Goal: Task Accomplishment & Management: Manage account settings

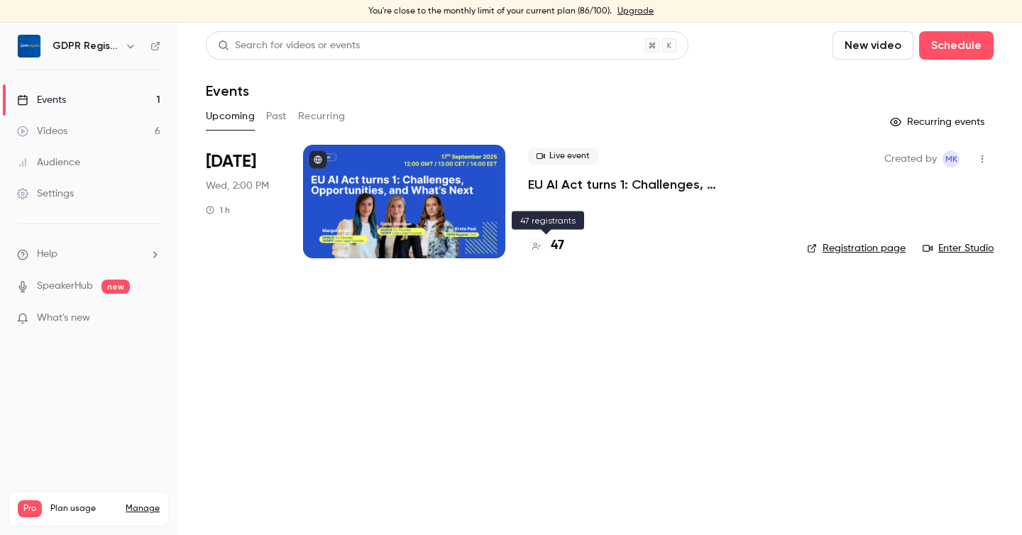
click at [560, 241] on h4 "47" at bounding box center [557, 245] width 13 height 19
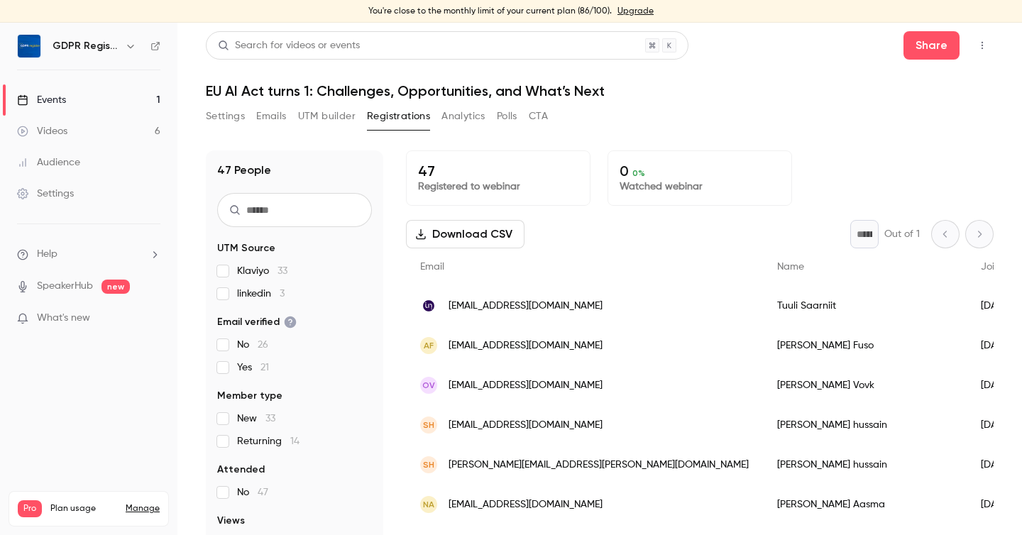
click at [234, 125] on button "Settings" at bounding box center [225, 116] width 39 height 23
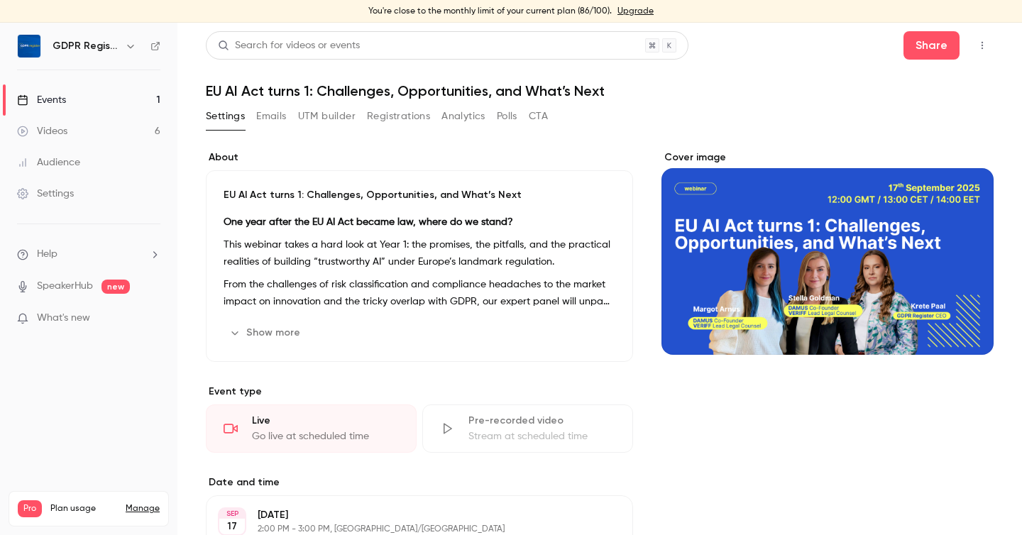
click at [56, 89] on link "Events 1" at bounding box center [88, 99] width 177 height 31
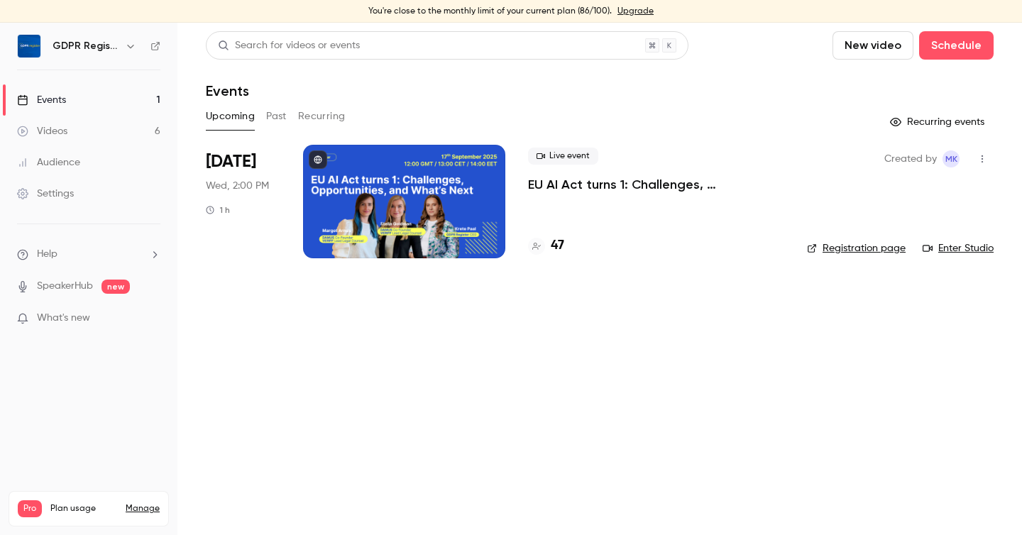
click at [436, 197] on div at bounding box center [404, 202] width 202 height 114
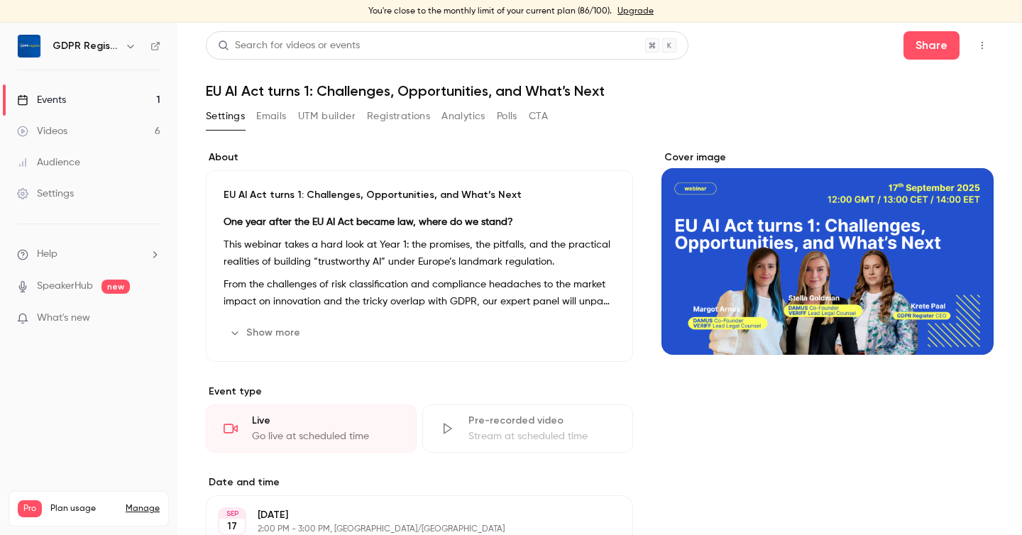
click at [126, 92] on link "Events 1" at bounding box center [88, 99] width 177 height 31
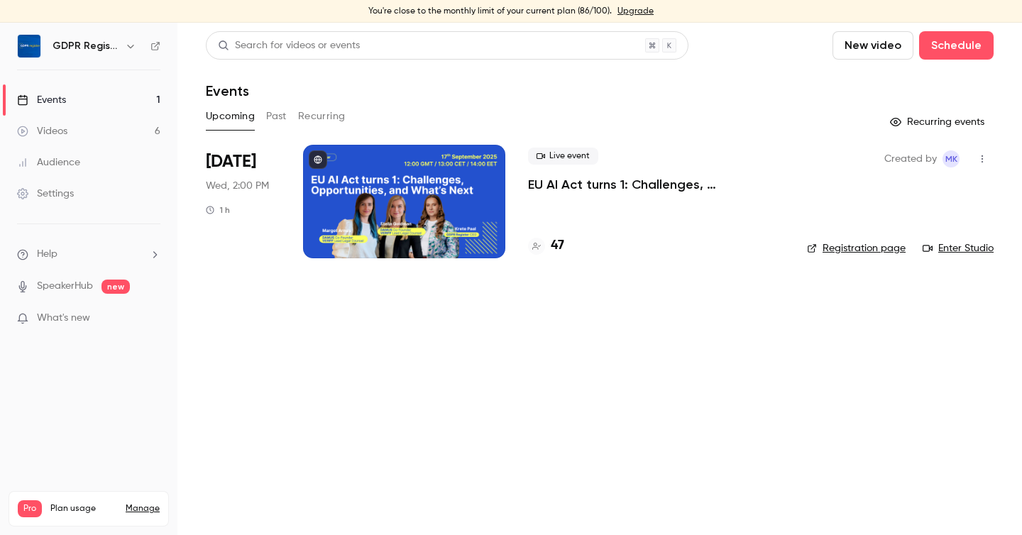
click at [950, 251] on link "Enter Studio" at bounding box center [958, 248] width 71 height 14
click at [395, 178] on div at bounding box center [404, 202] width 202 height 114
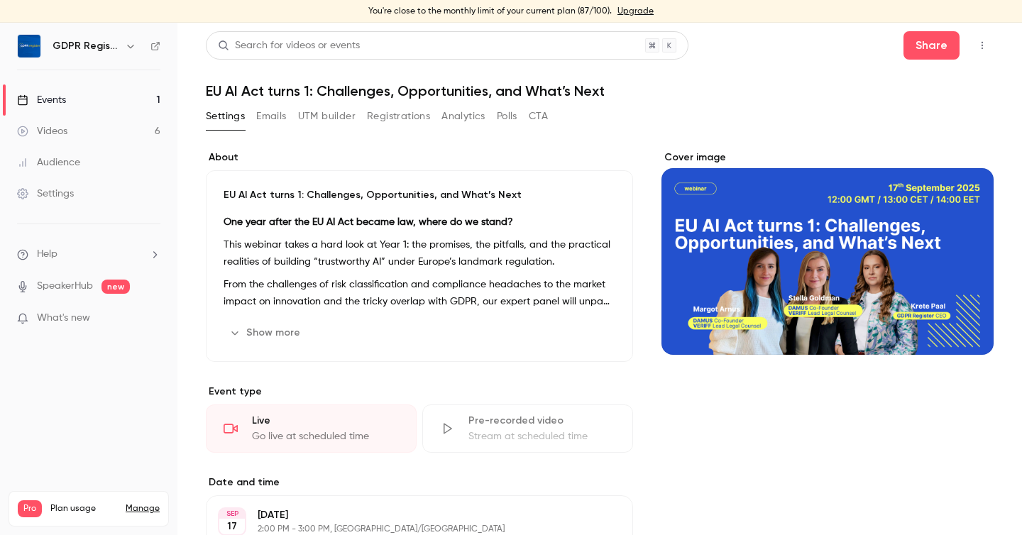
click at [637, 94] on h1 "EU AI Act turns 1: Challenges, Opportunities, and What’s Next" at bounding box center [600, 90] width 788 height 17
click at [390, 253] on p "This webinar takes a hard look at Year 1: the promises, the pitfalls, and the p…" at bounding box center [420, 253] width 392 height 34
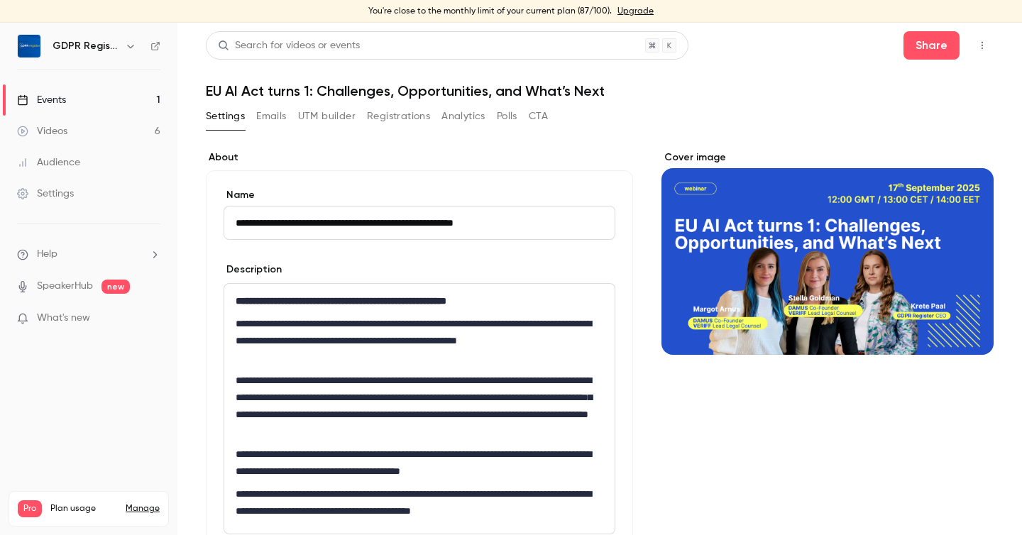
click at [308, 353] on p "**********" at bounding box center [420, 340] width 368 height 51
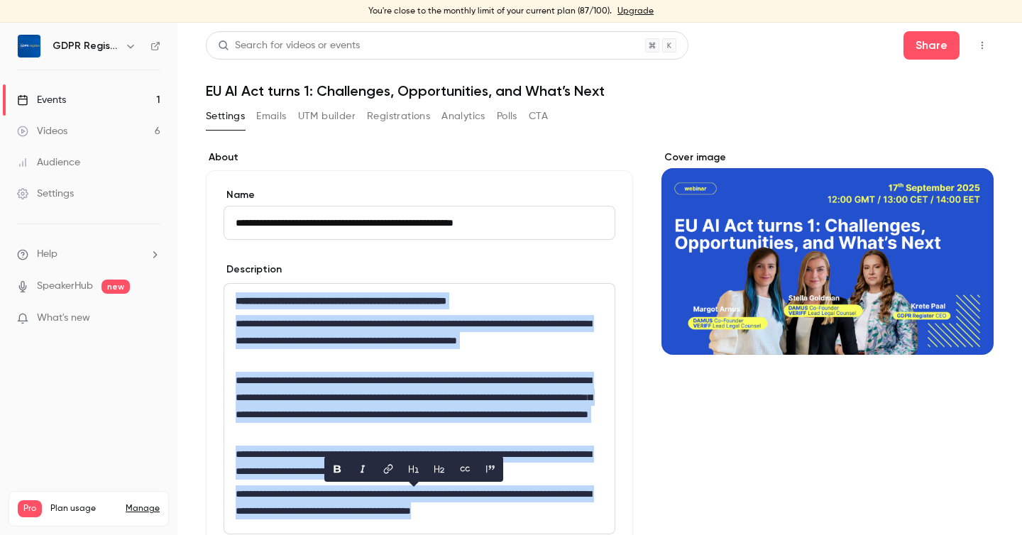
copy div "**********"
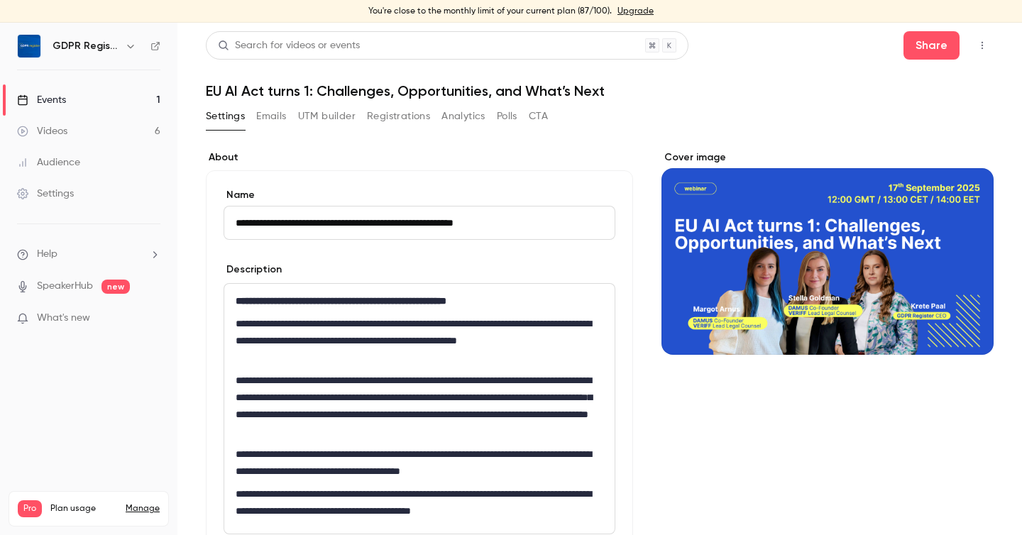
click at [395, 114] on button "Registrations" at bounding box center [398, 116] width 63 height 23
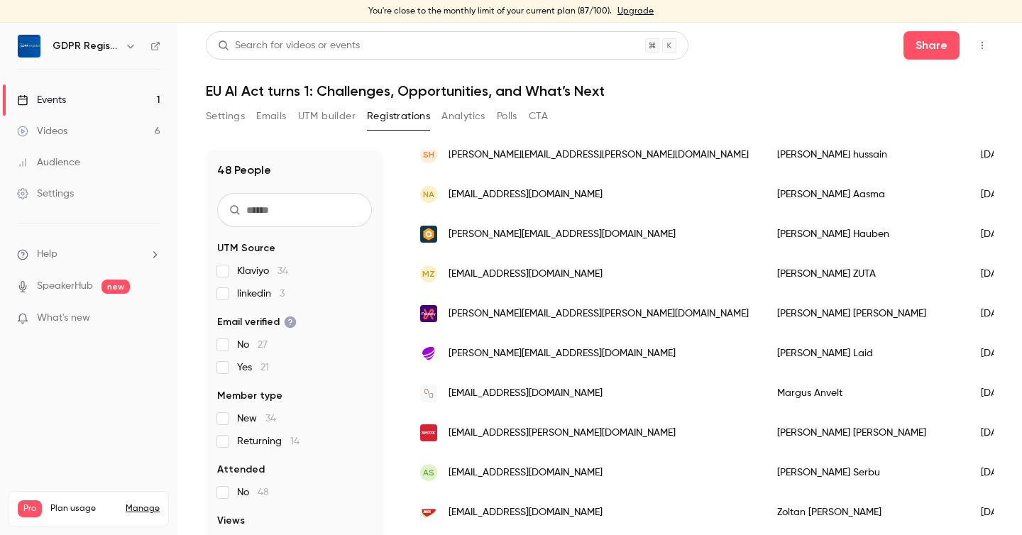
click at [679, 106] on div "Settings Emails UTM builder Registrations Analytics Polls CTA" at bounding box center [600, 119] width 788 height 28
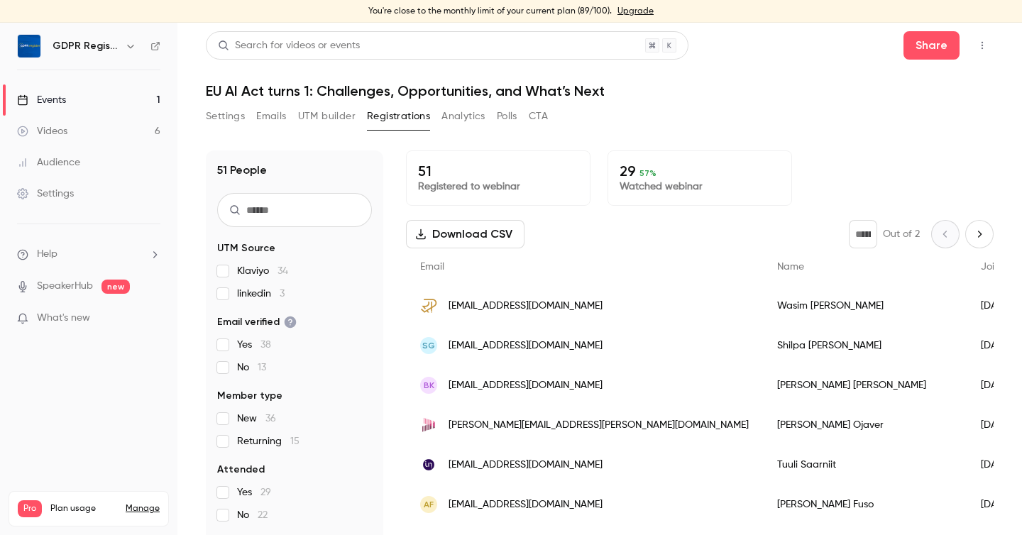
click at [749, 89] on h1 "EU AI Act turns 1: Challenges, Opportunities, and What’s Next" at bounding box center [600, 90] width 788 height 17
